Goal: Find specific page/section: Find specific page/section

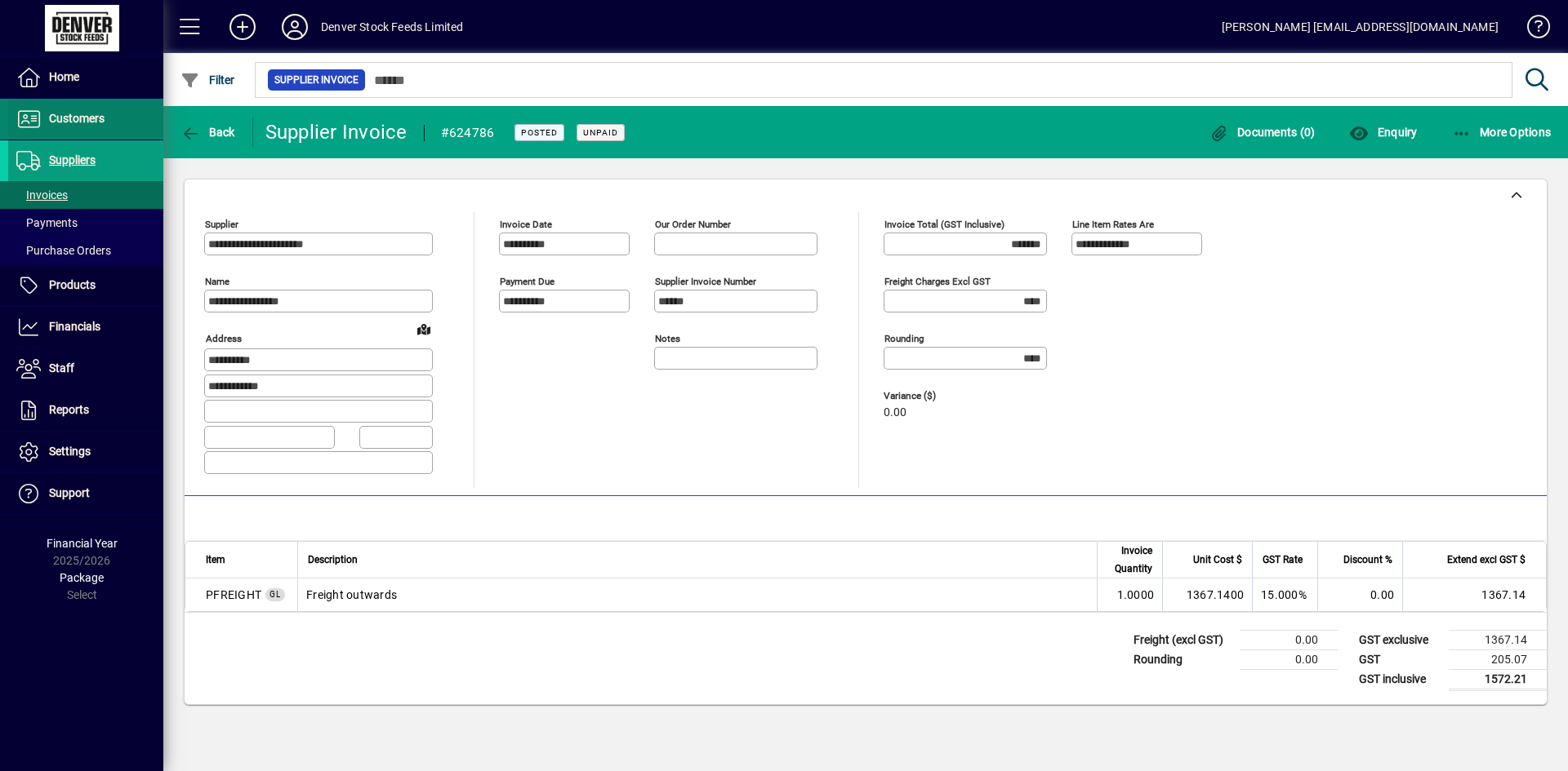
click at [75, 123] on span "Customers" at bounding box center [76, 118] width 55 height 13
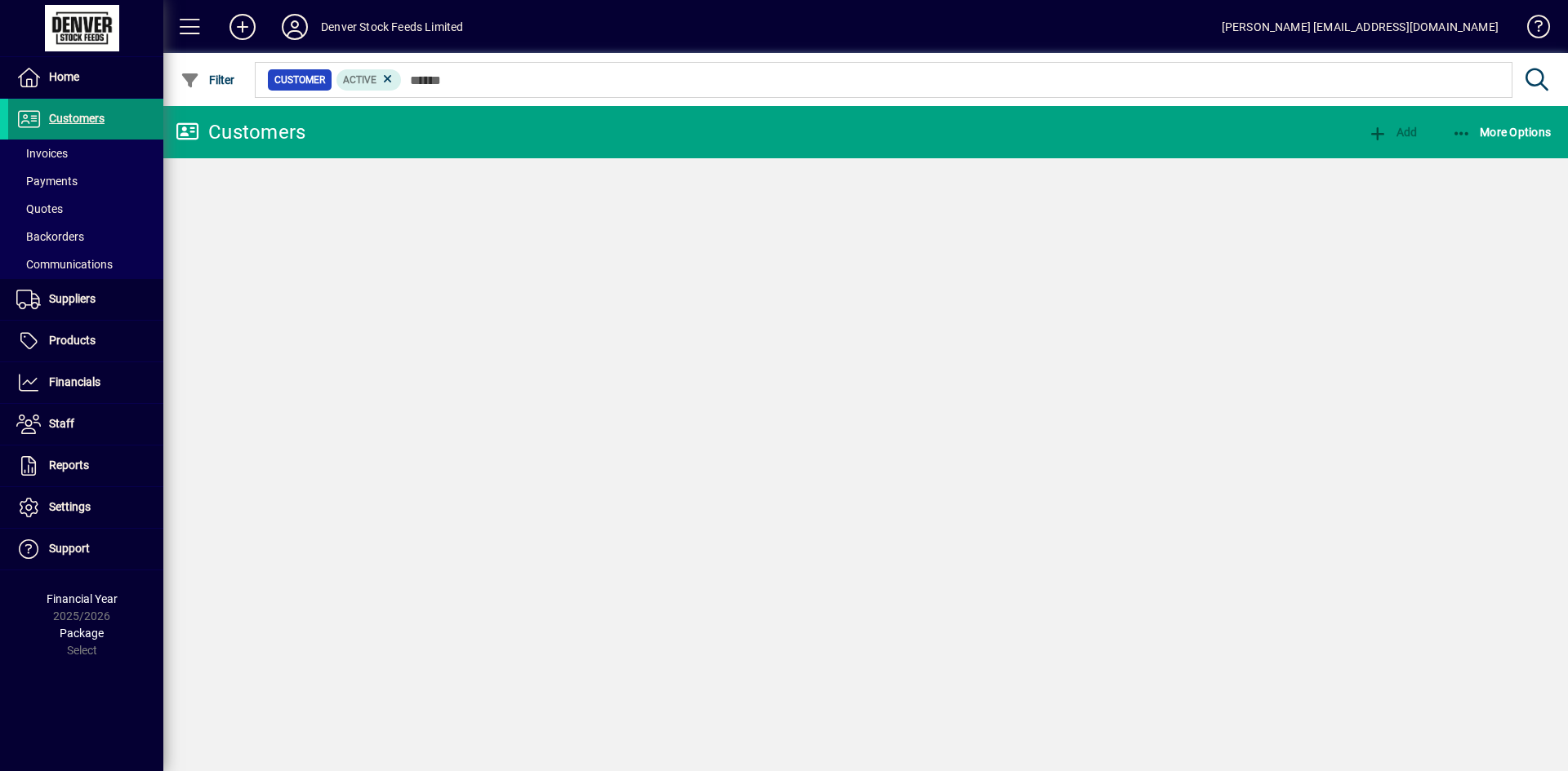
click at [73, 157] on span at bounding box center [85, 153] width 155 height 39
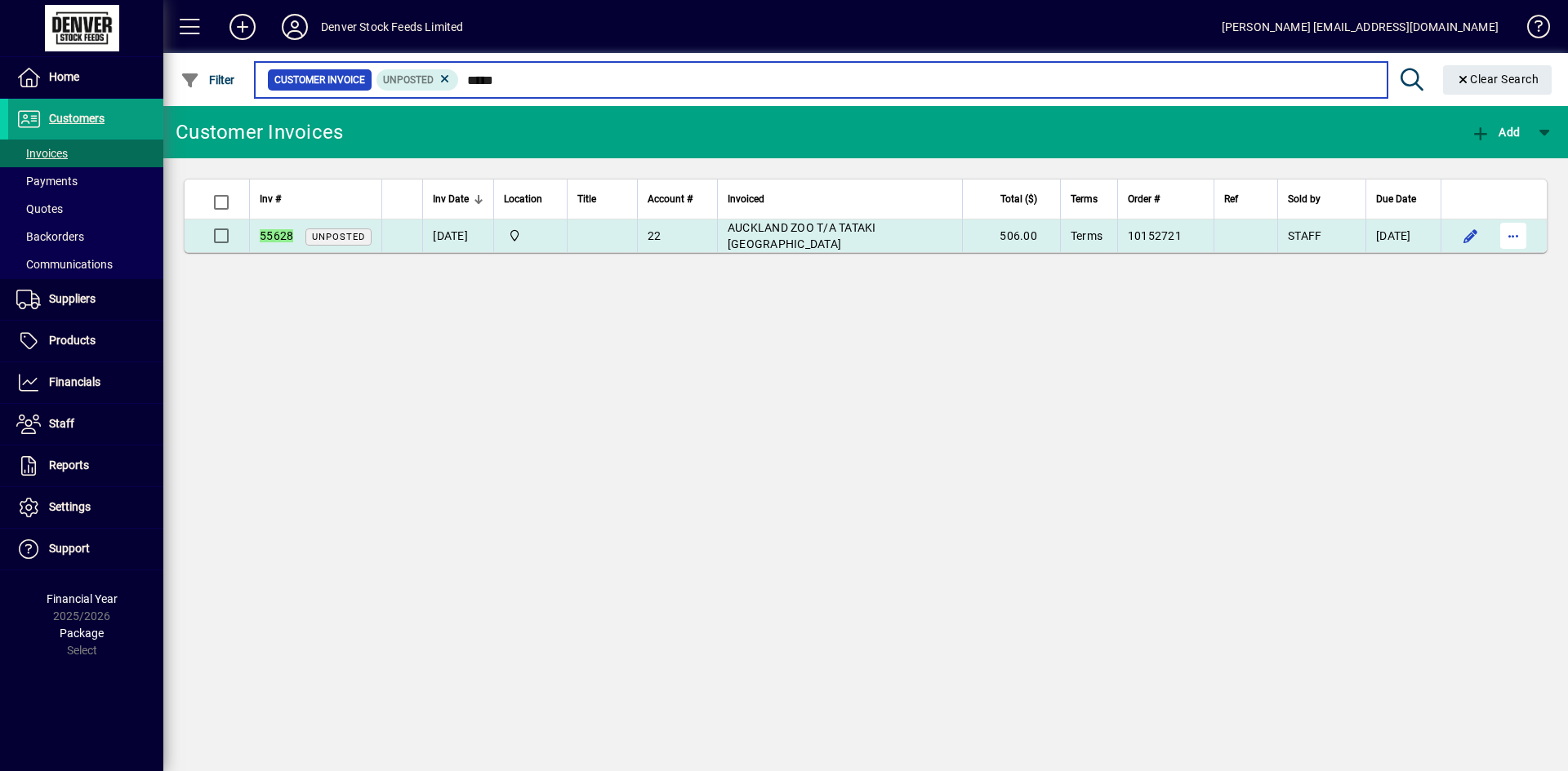
type input "*****"
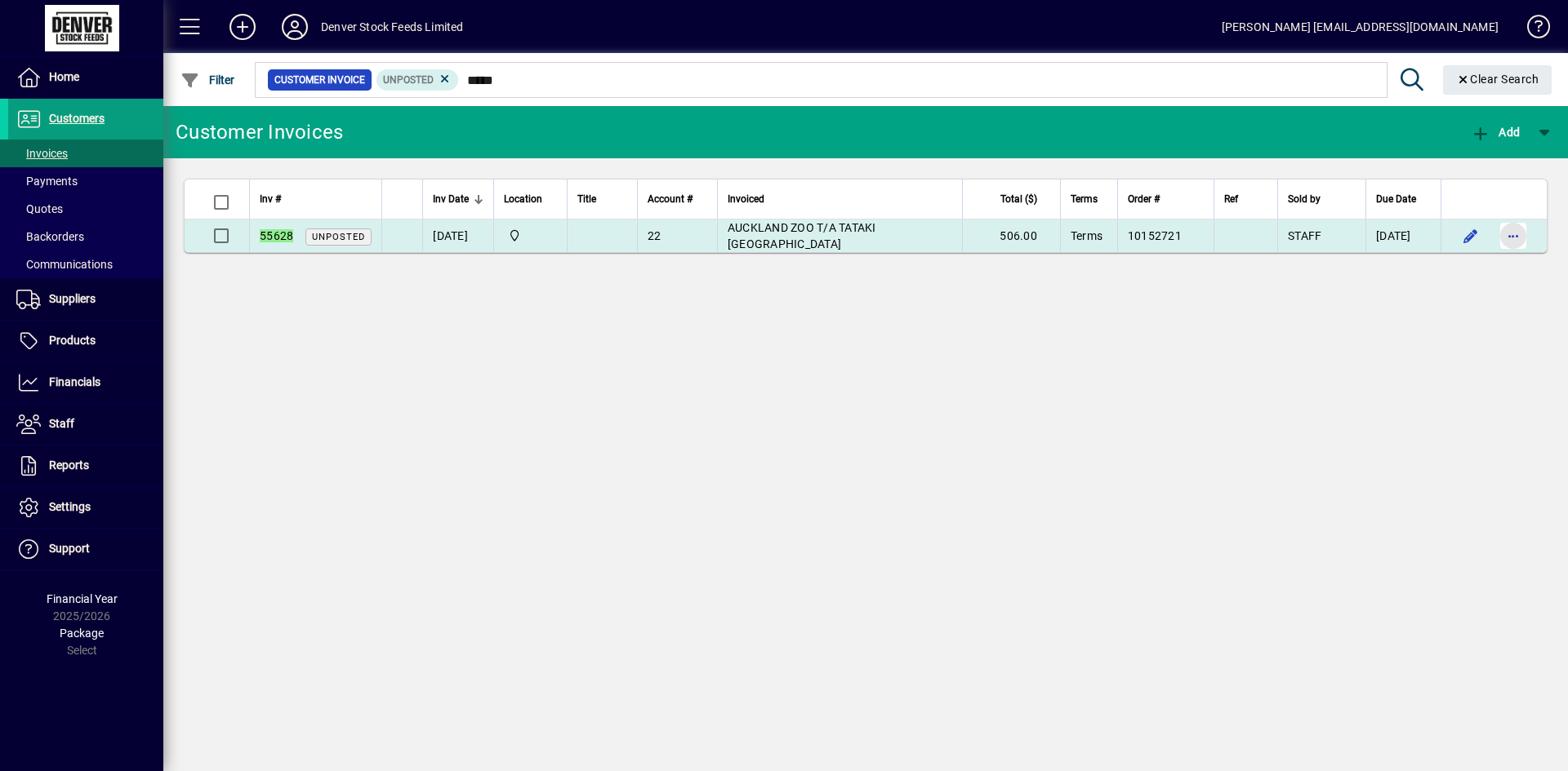
click at [1528, 232] on span "button" at bounding box center [1513, 236] width 39 height 39
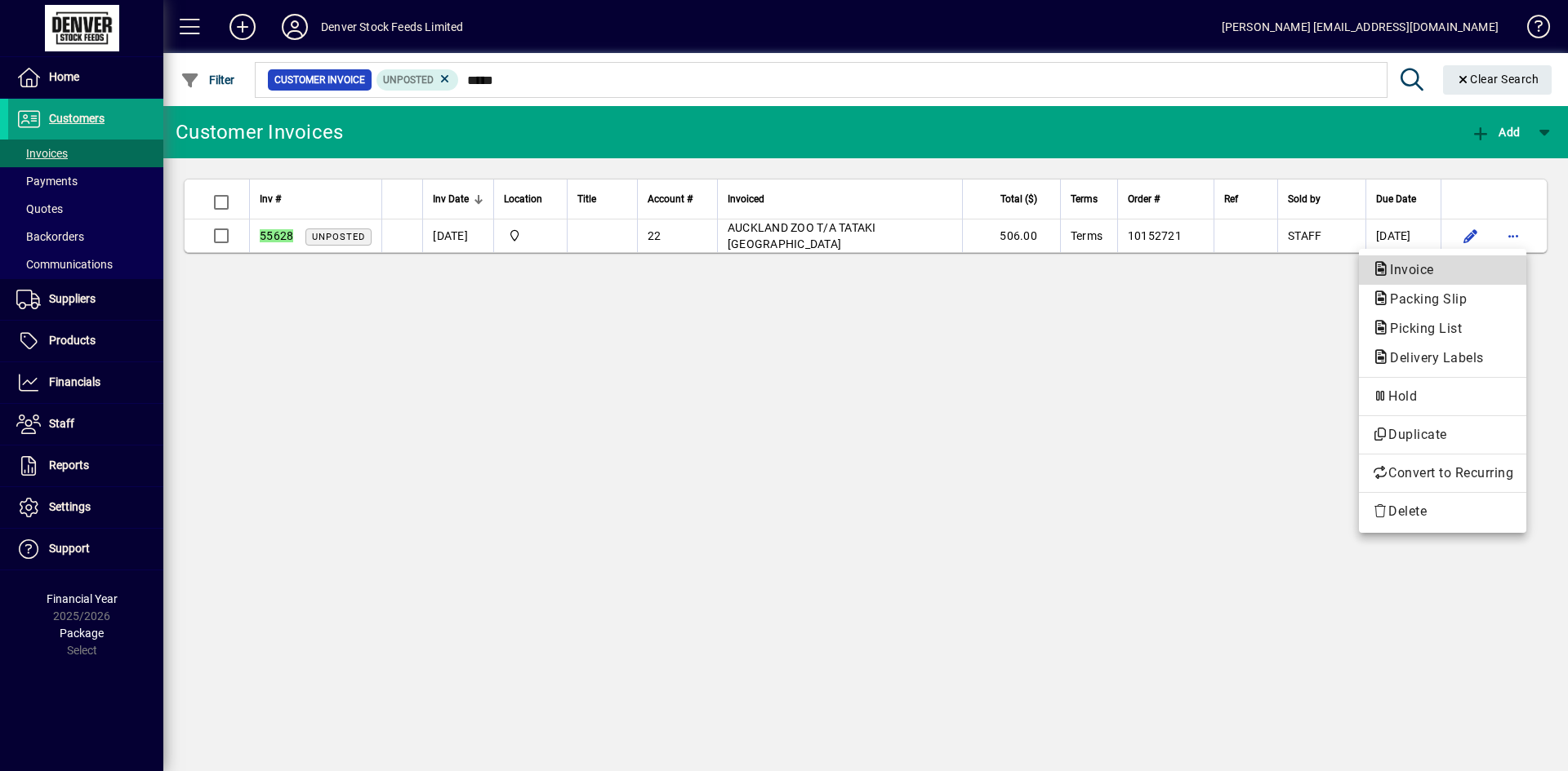
click at [1455, 258] on button "Invoice" at bounding box center [1442, 270] width 167 height 29
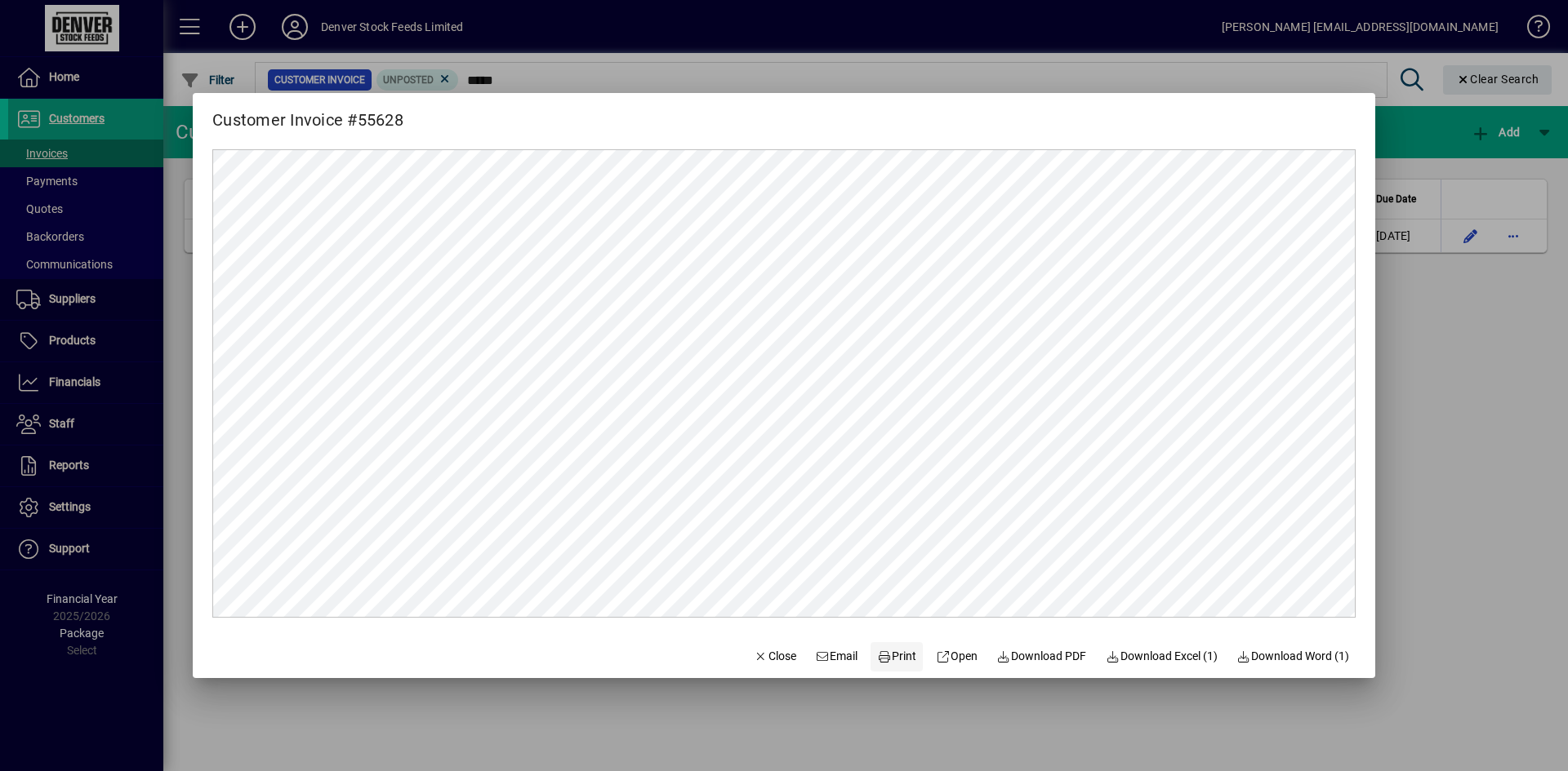
click at [879, 659] on span "Print" at bounding box center [896, 657] width 39 height 17
click at [774, 660] on span "Close" at bounding box center [775, 657] width 43 height 17
